Goal: Task Accomplishment & Management: Manage account settings

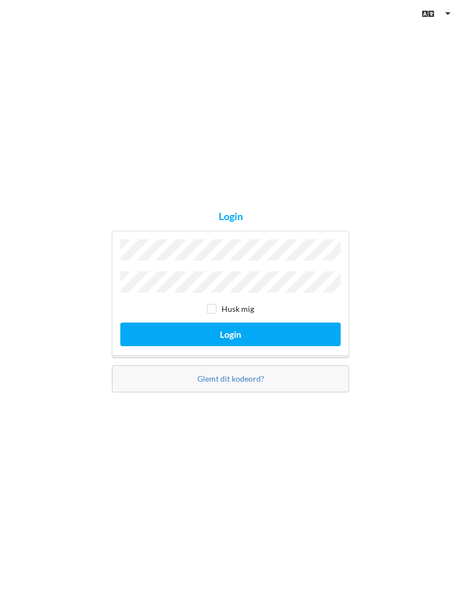
click at [231, 345] on button "Login" at bounding box center [230, 333] width 221 height 23
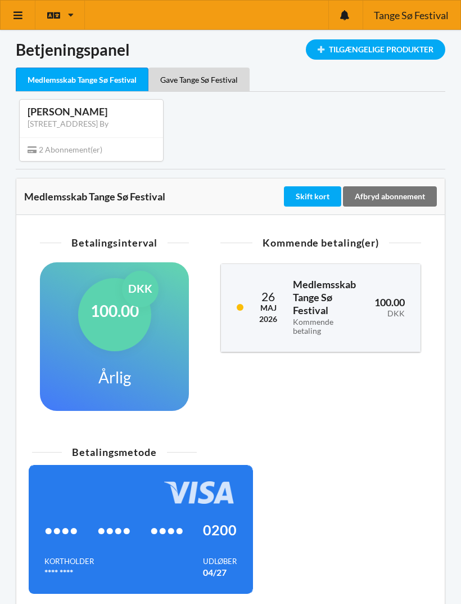
click at [203, 77] on div "Gave Tange Sø Festival" at bounding box center [199, 80] width 101 height 24
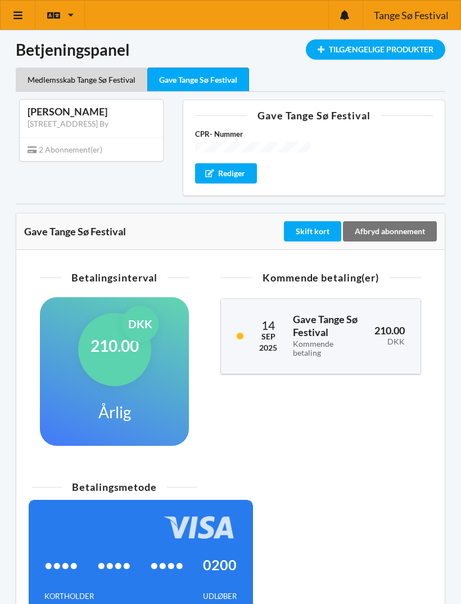
click at [376, 230] on div "Afbryd abonnement" at bounding box center [390, 231] width 94 height 20
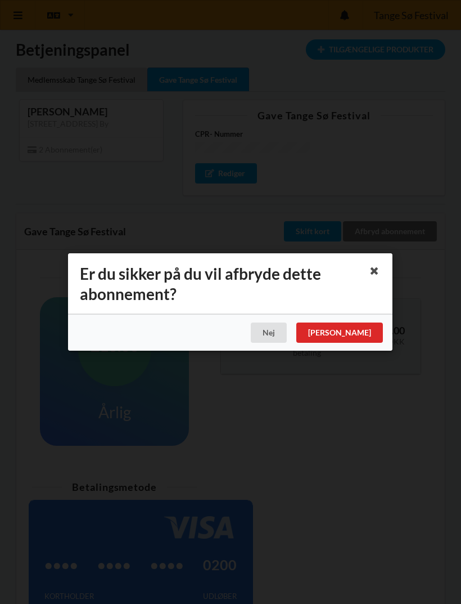
click at [370, 334] on div "[PERSON_NAME]" at bounding box center [339, 332] width 87 height 20
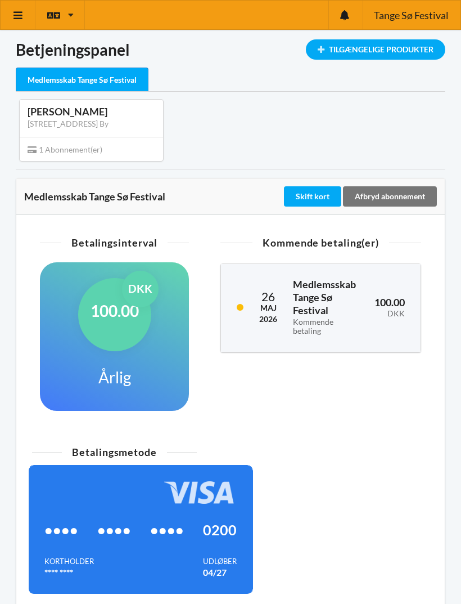
click at [380, 196] on div "Afbryd abonnement" at bounding box center [390, 196] width 94 height 20
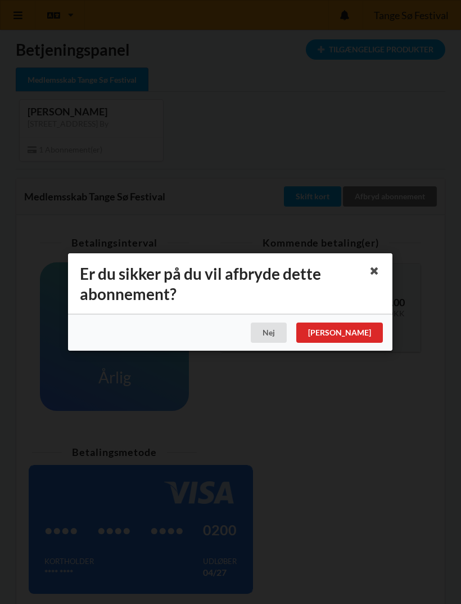
click at [371, 334] on div "[PERSON_NAME]" at bounding box center [339, 332] width 87 height 20
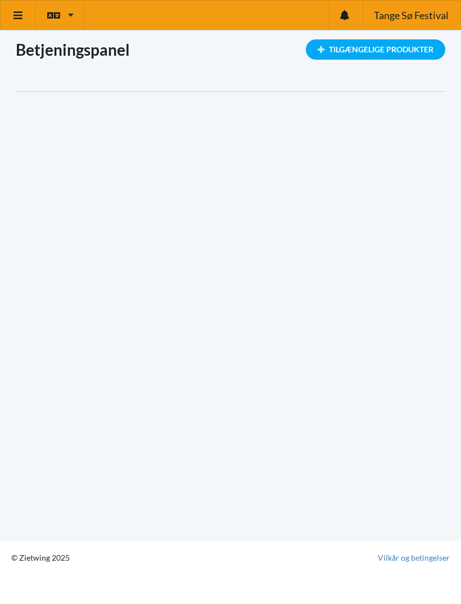
click at [20, 14] on icon at bounding box center [18, 15] width 12 height 10
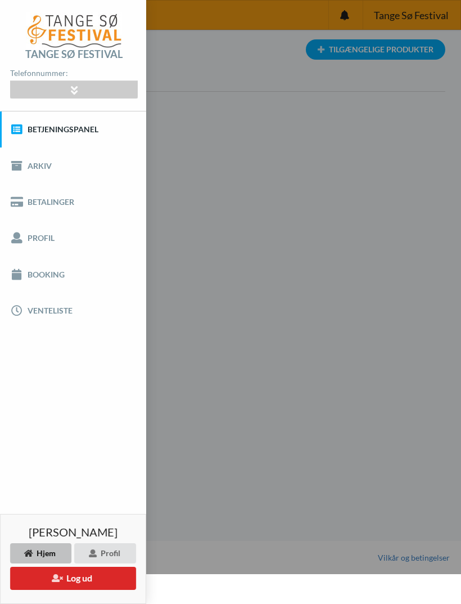
click at [80, 578] on button "Log ud" at bounding box center [73, 577] width 126 height 23
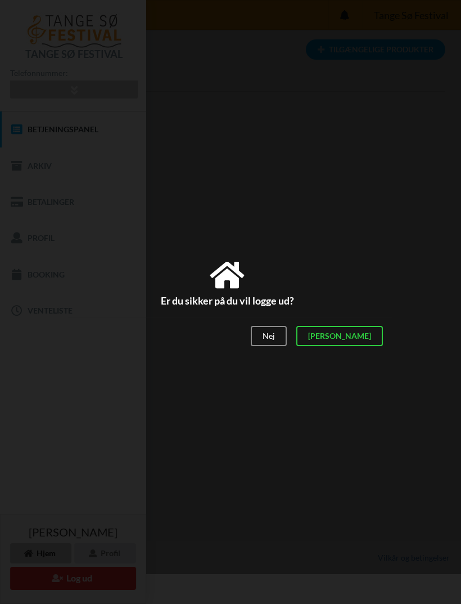
click at [373, 333] on div "[PERSON_NAME]" at bounding box center [339, 336] width 87 height 20
